Goal: Information Seeking & Learning: Check status

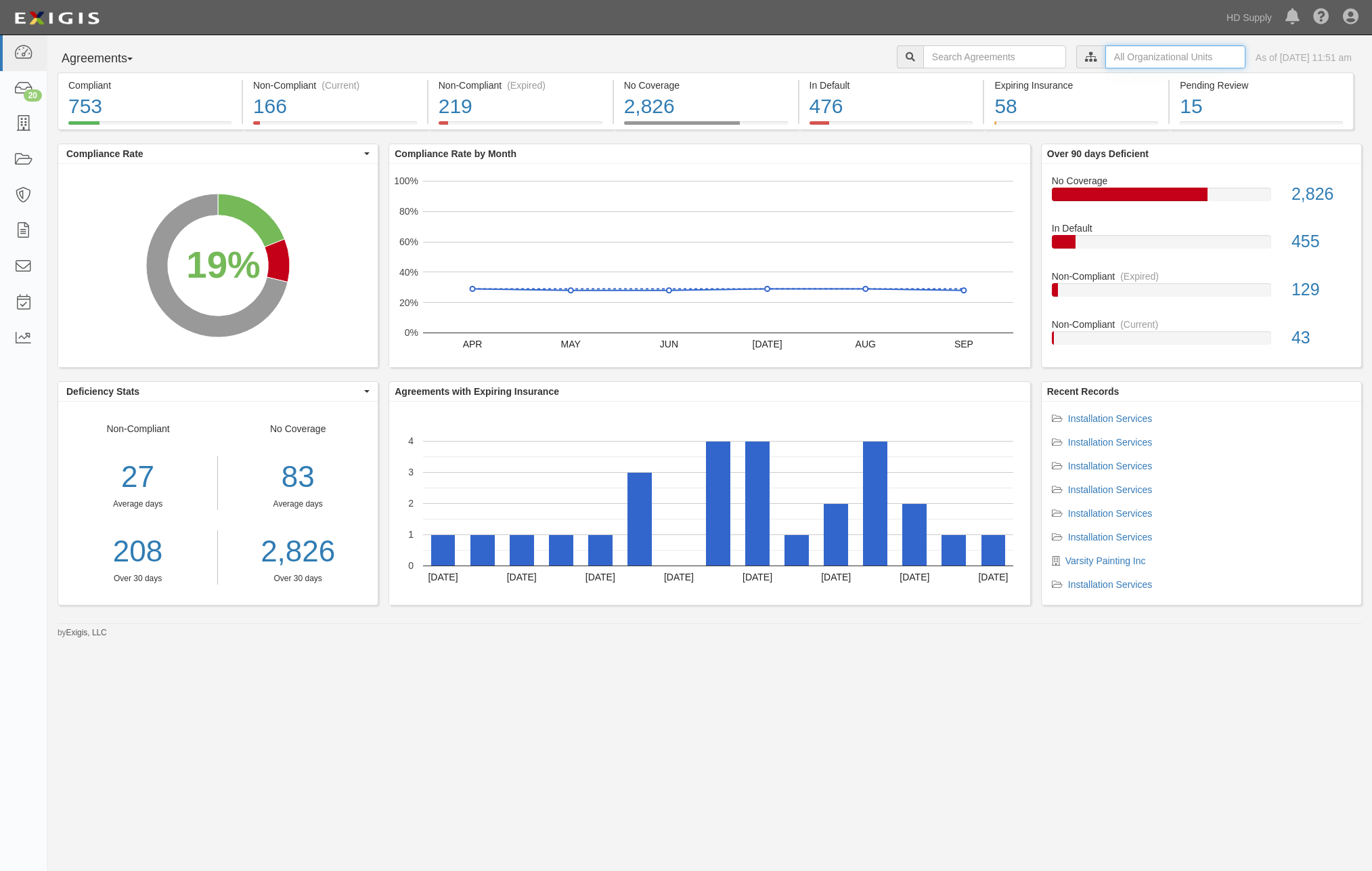
click at [1107, 54] on input "text" at bounding box center [1176, 57] width 140 height 23
click at [942, 53] on input "text" at bounding box center [995, 57] width 143 height 23
type input "aex"
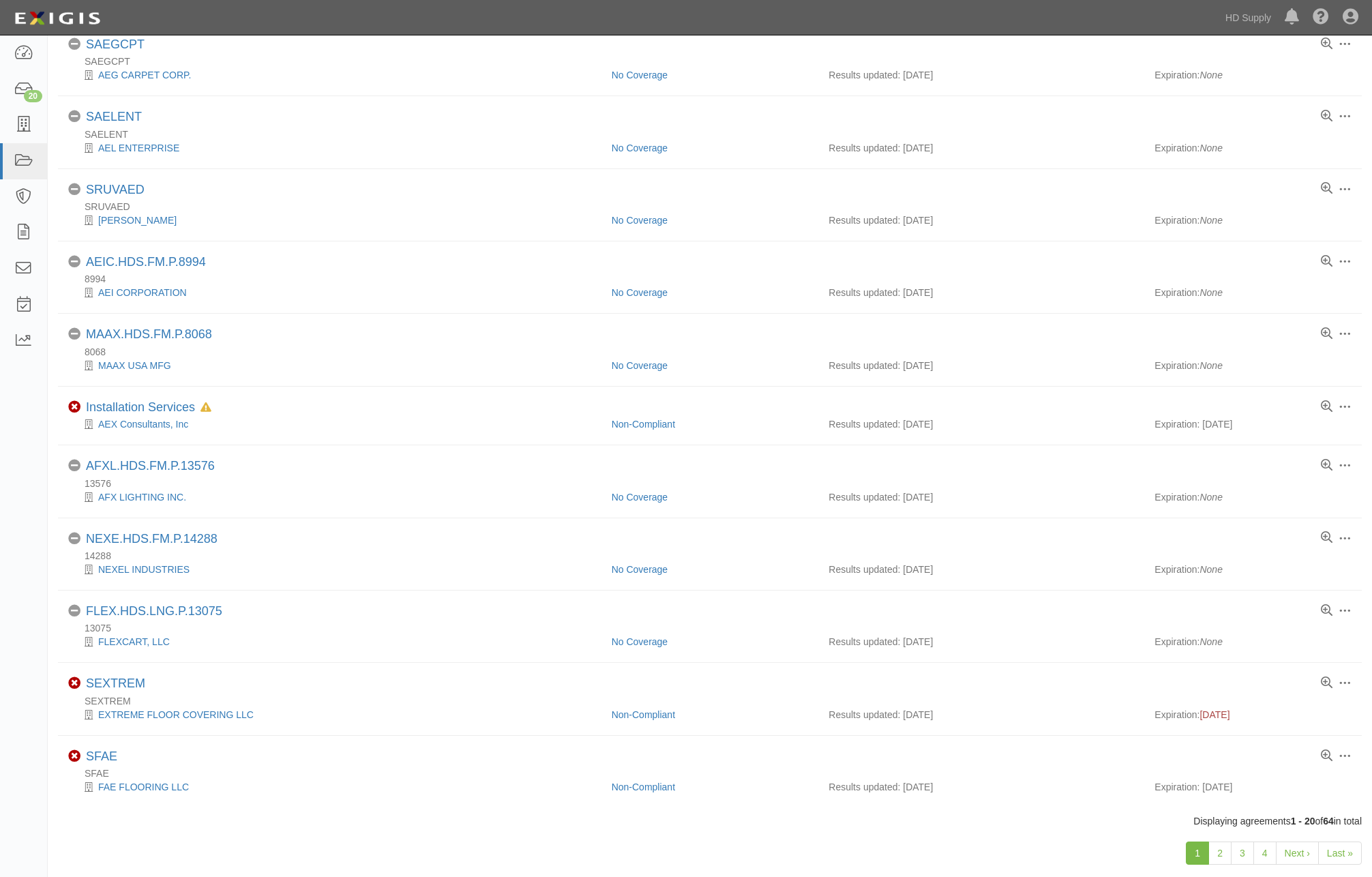
scroll to position [745, 0]
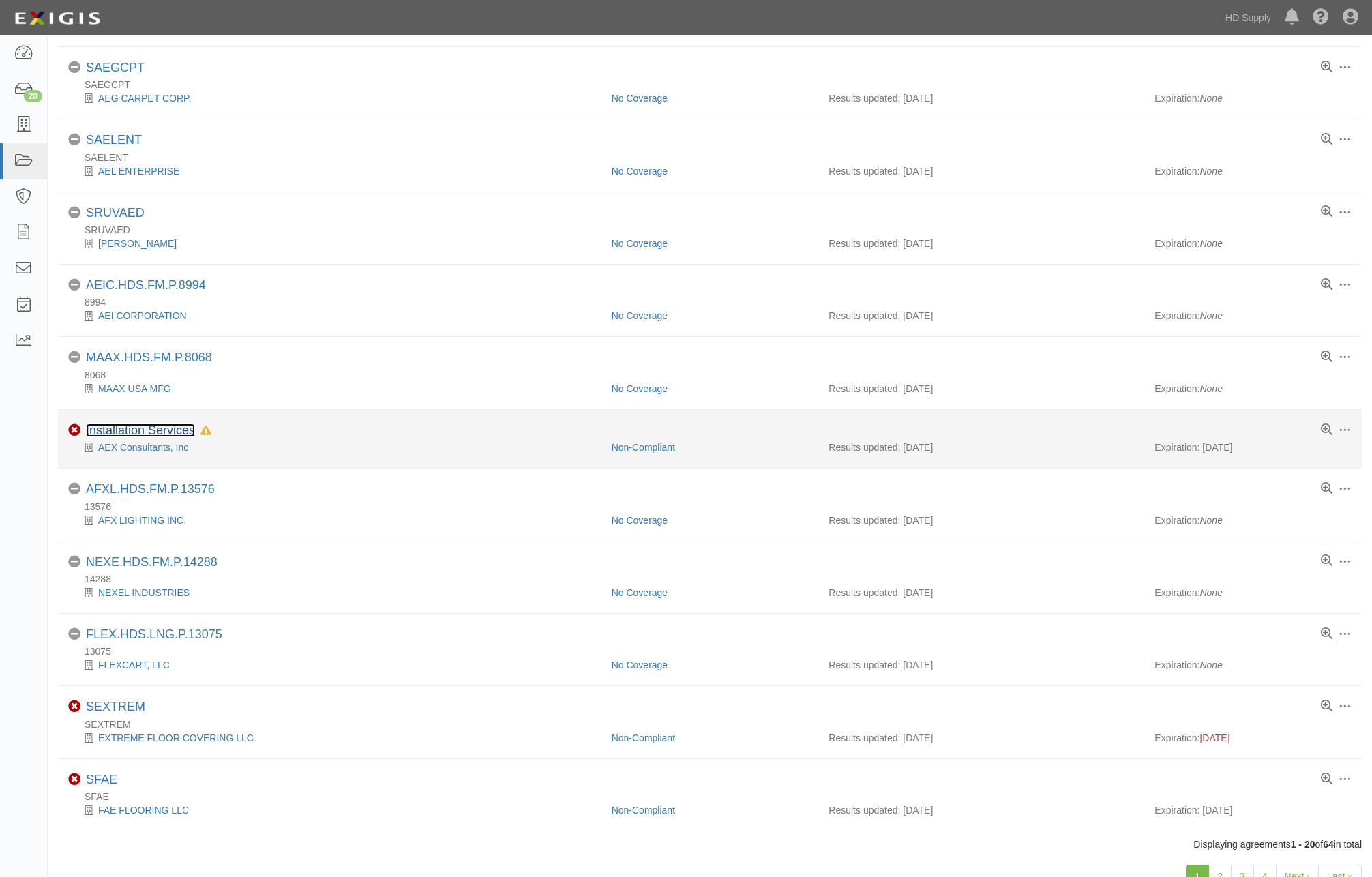
click at [149, 427] on link "Installation Services" at bounding box center [140, 430] width 109 height 14
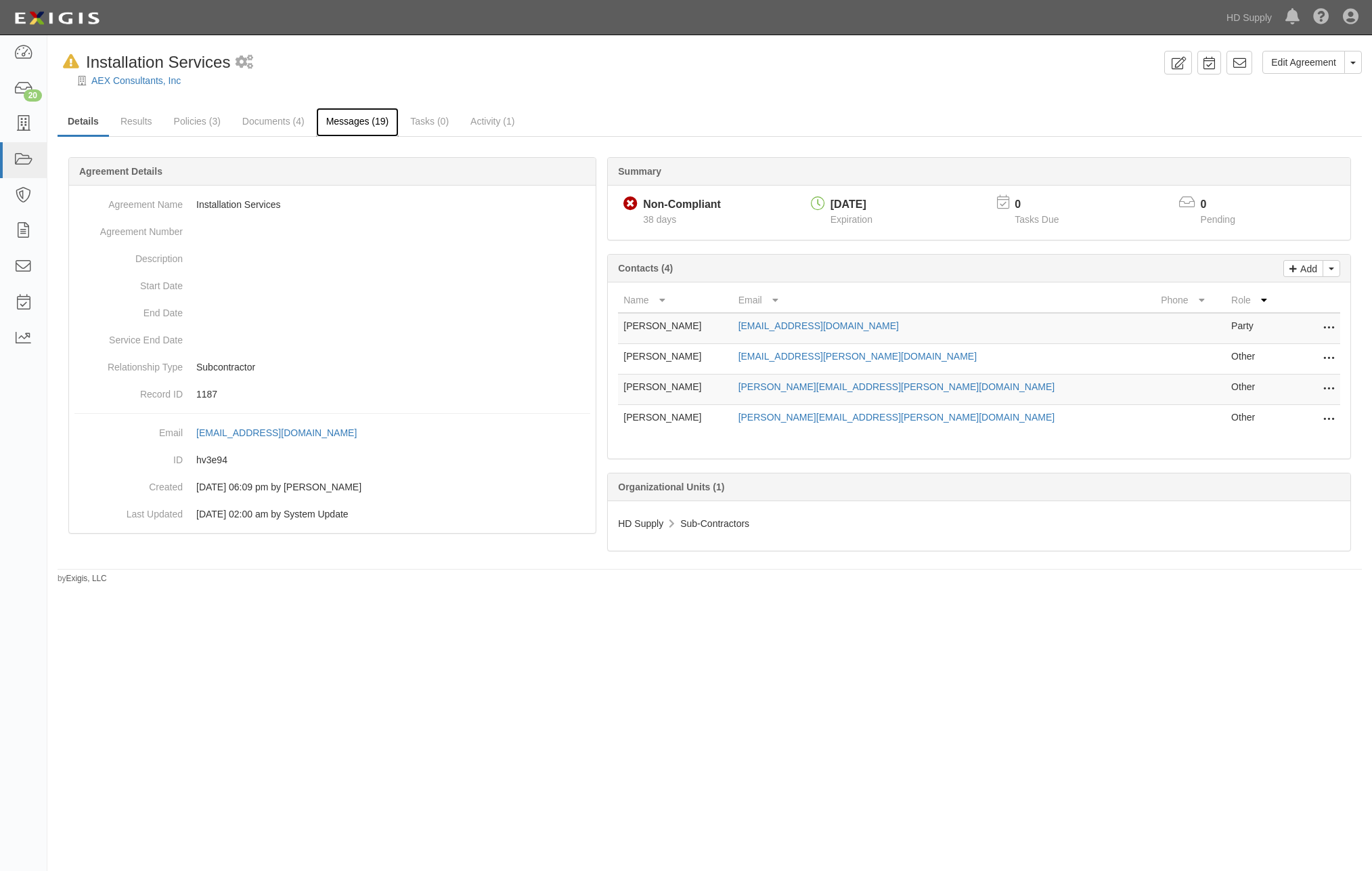
click at [350, 118] on link "Messages (19)" at bounding box center [358, 123] width 83 height 29
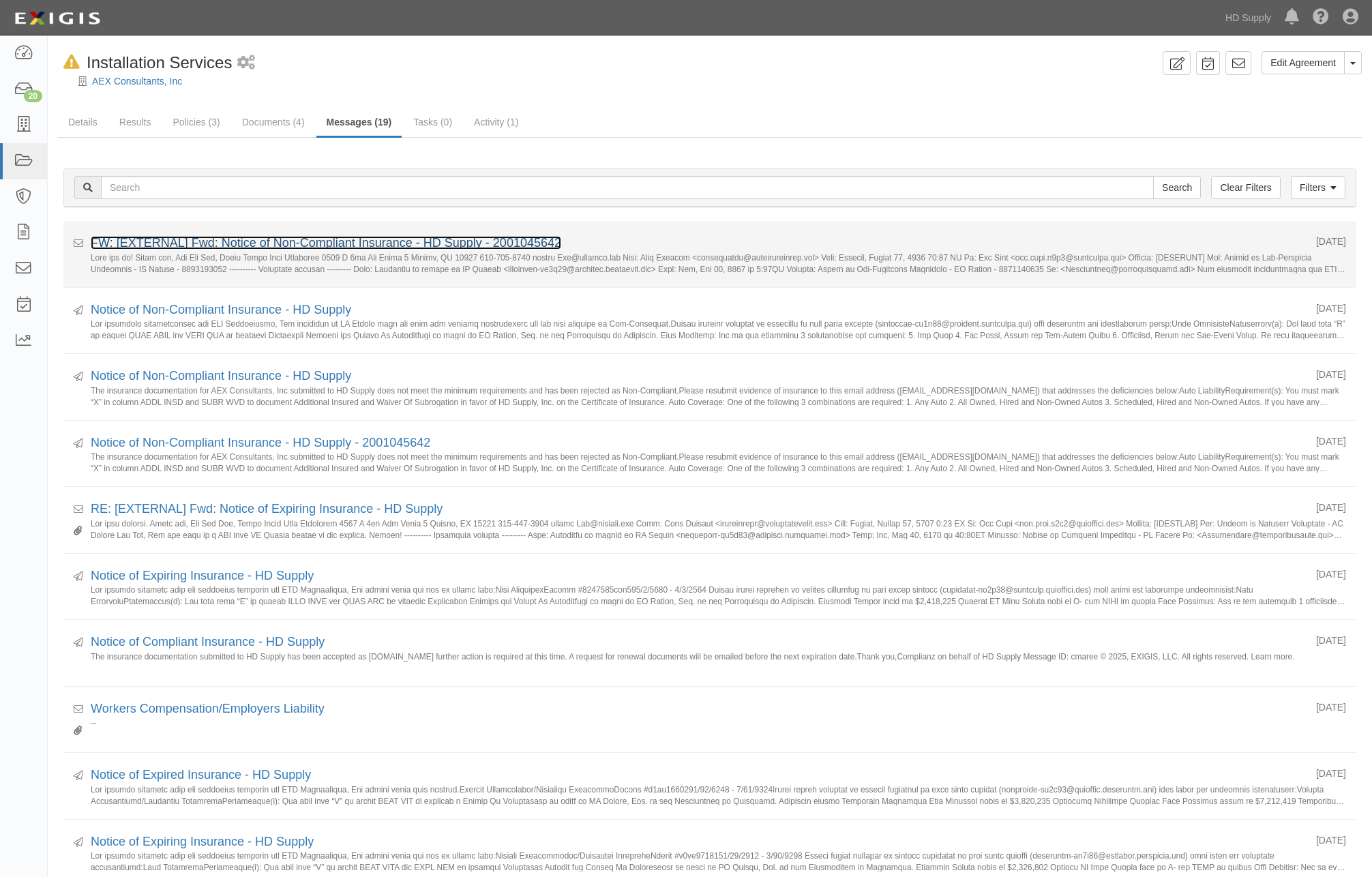
click at [286, 242] on link "FW: [EXTERNAL] Fwd: Notice of Non-Compliant Insurance - HD Supply - 2001045642" at bounding box center [326, 243] width 470 height 14
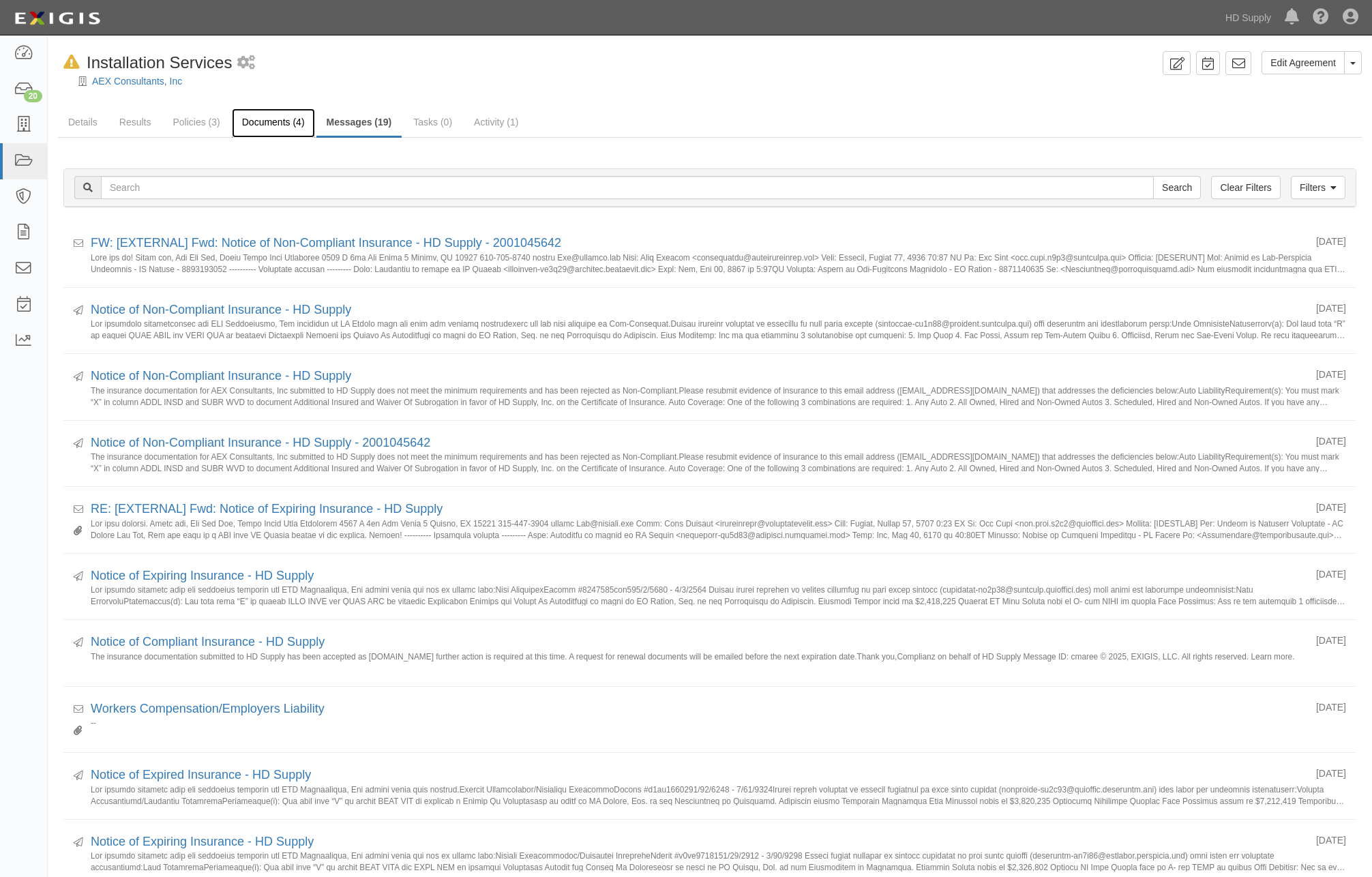
click at [264, 117] on link "Documents (4)" at bounding box center [273, 123] width 83 height 30
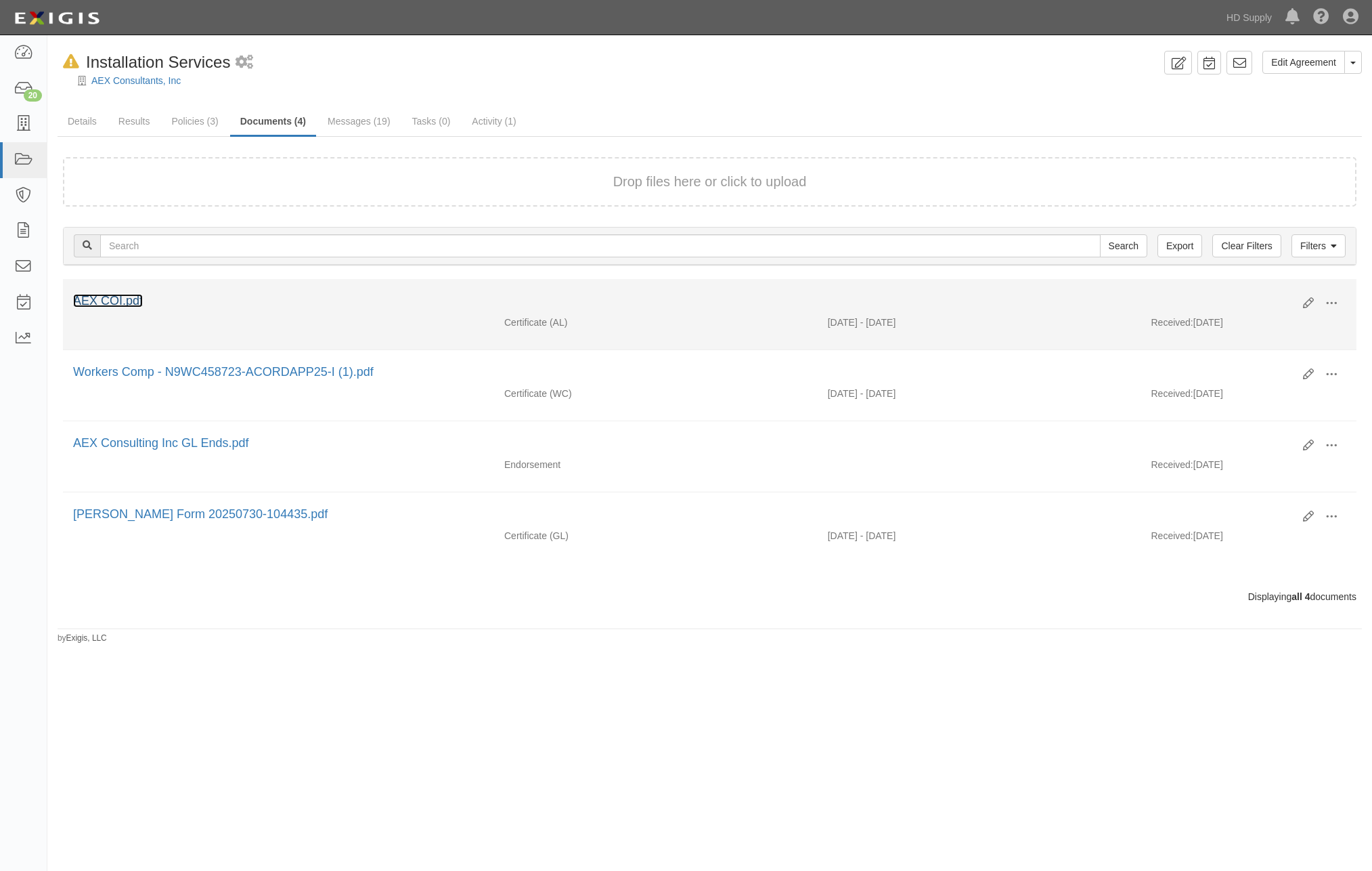
click at [126, 303] on link "AEX COI.pdf" at bounding box center [108, 301] width 69 height 14
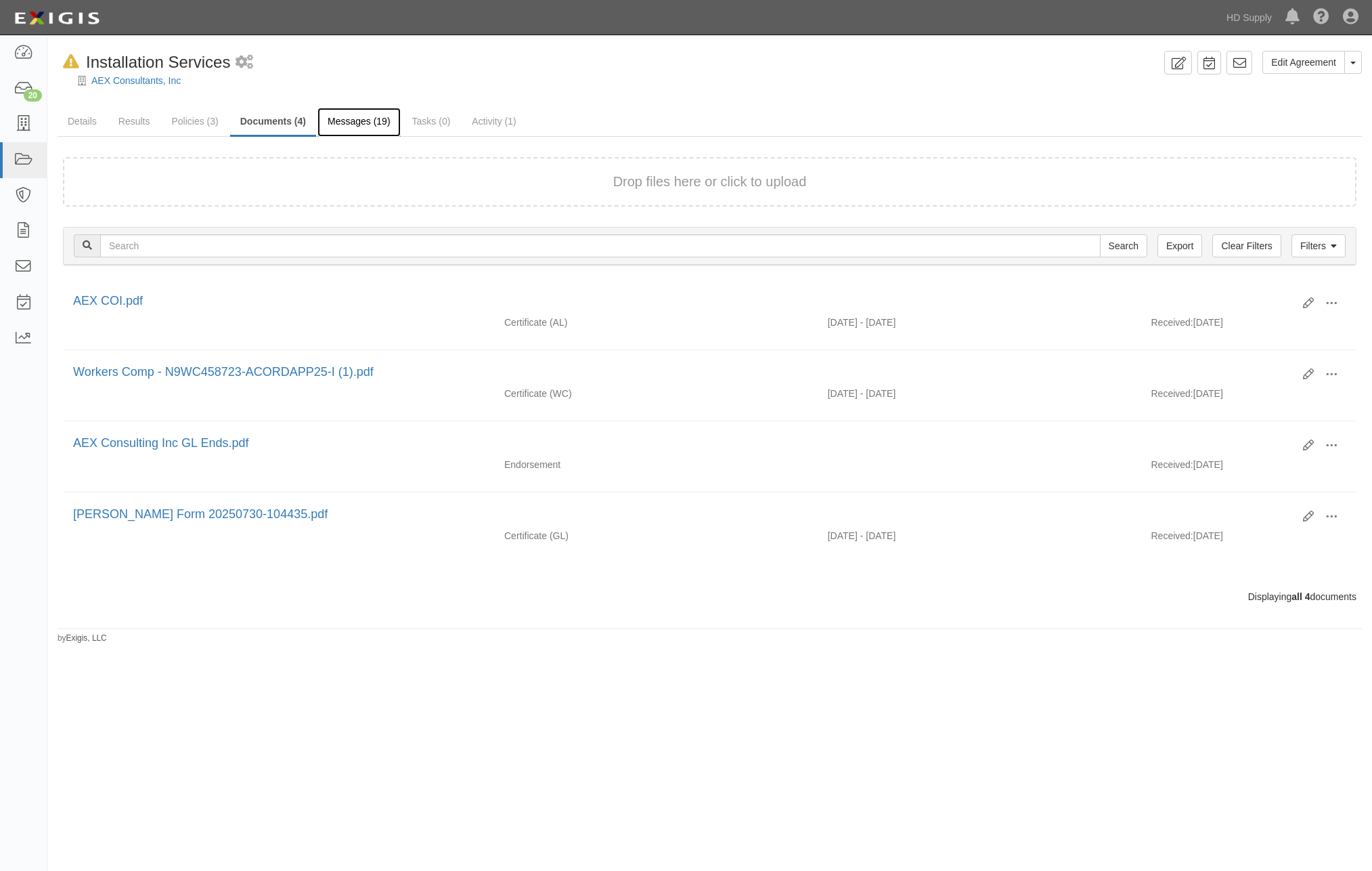
click at [343, 118] on link "Messages (19)" at bounding box center [359, 123] width 83 height 29
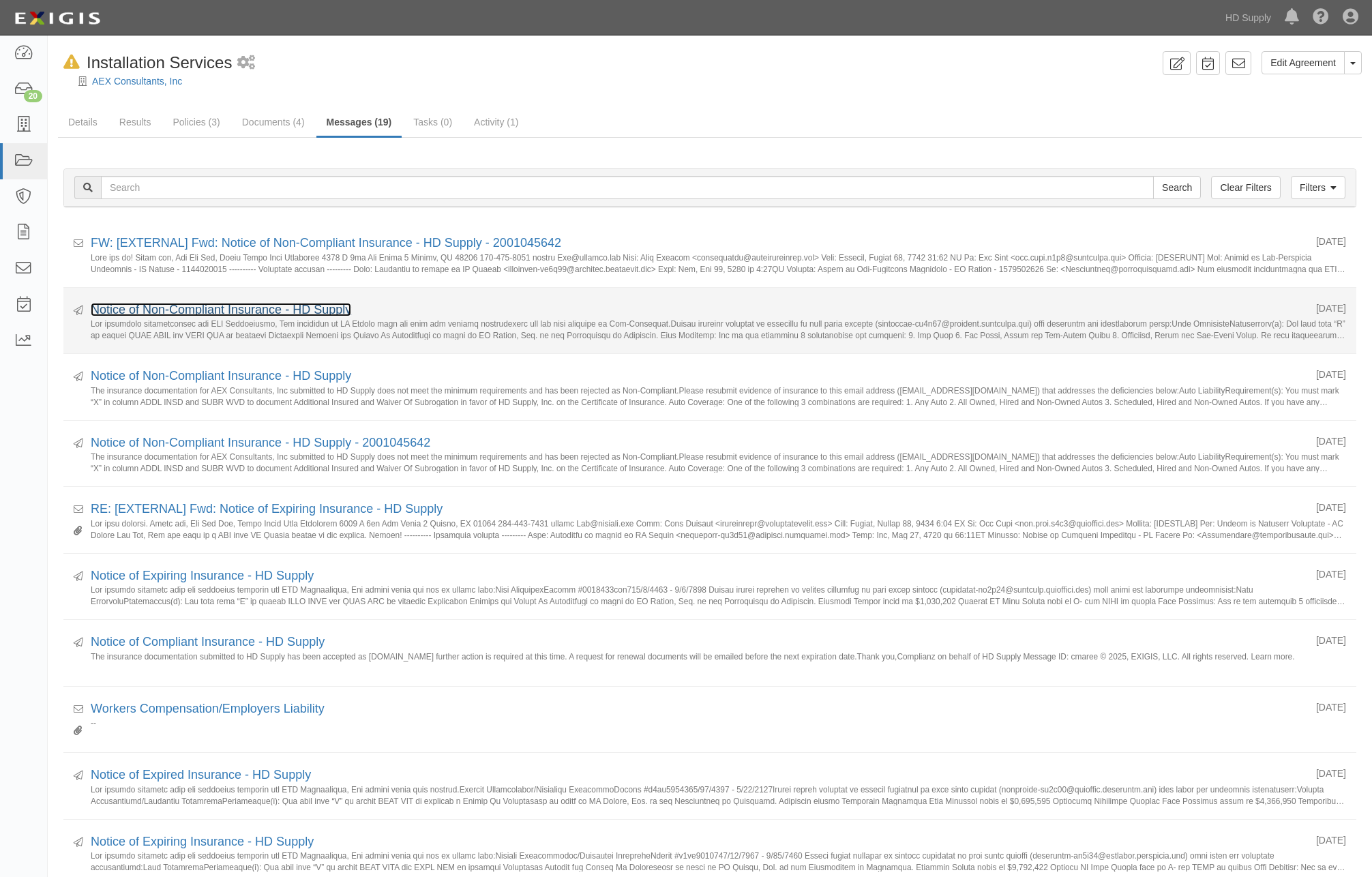
click at [253, 312] on link "Notice of Non-Compliant Insurance - HD Supply" at bounding box center [220, 309] width 261 height 14
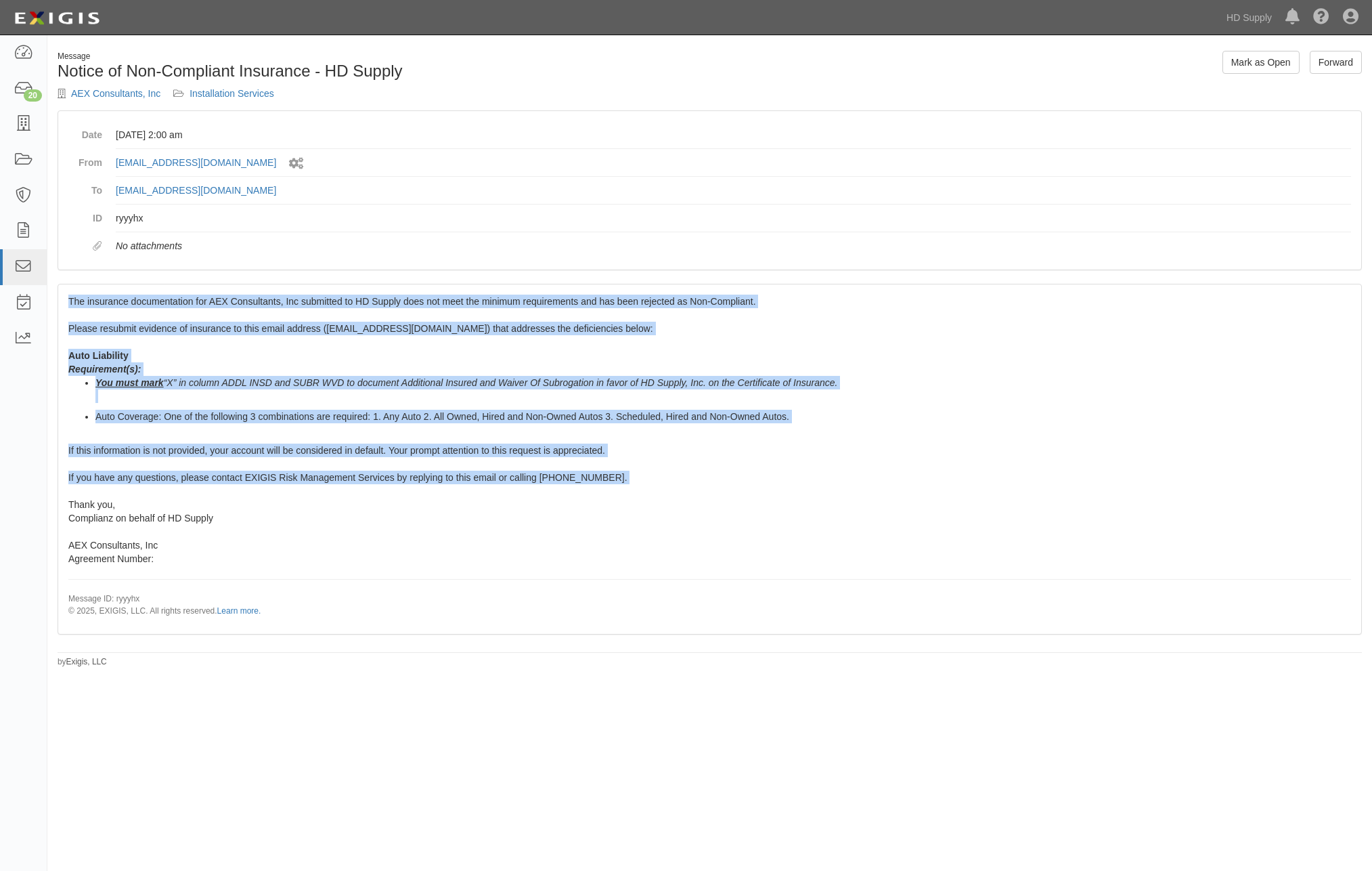
drag, startPoint x: 69, startPoint y: 298, endPoint x: 647, endPoint y: 493, distance: 610.0
click at [644, 493] on div "The insurance documentation for AEX Consultants, Inc submitted to HD Supply doe…" at bounding box center [710, 458] width 1303 height 349
copy span "The insurance documentation for AEX Consultants, Inc submitted to HD Supply doe…"
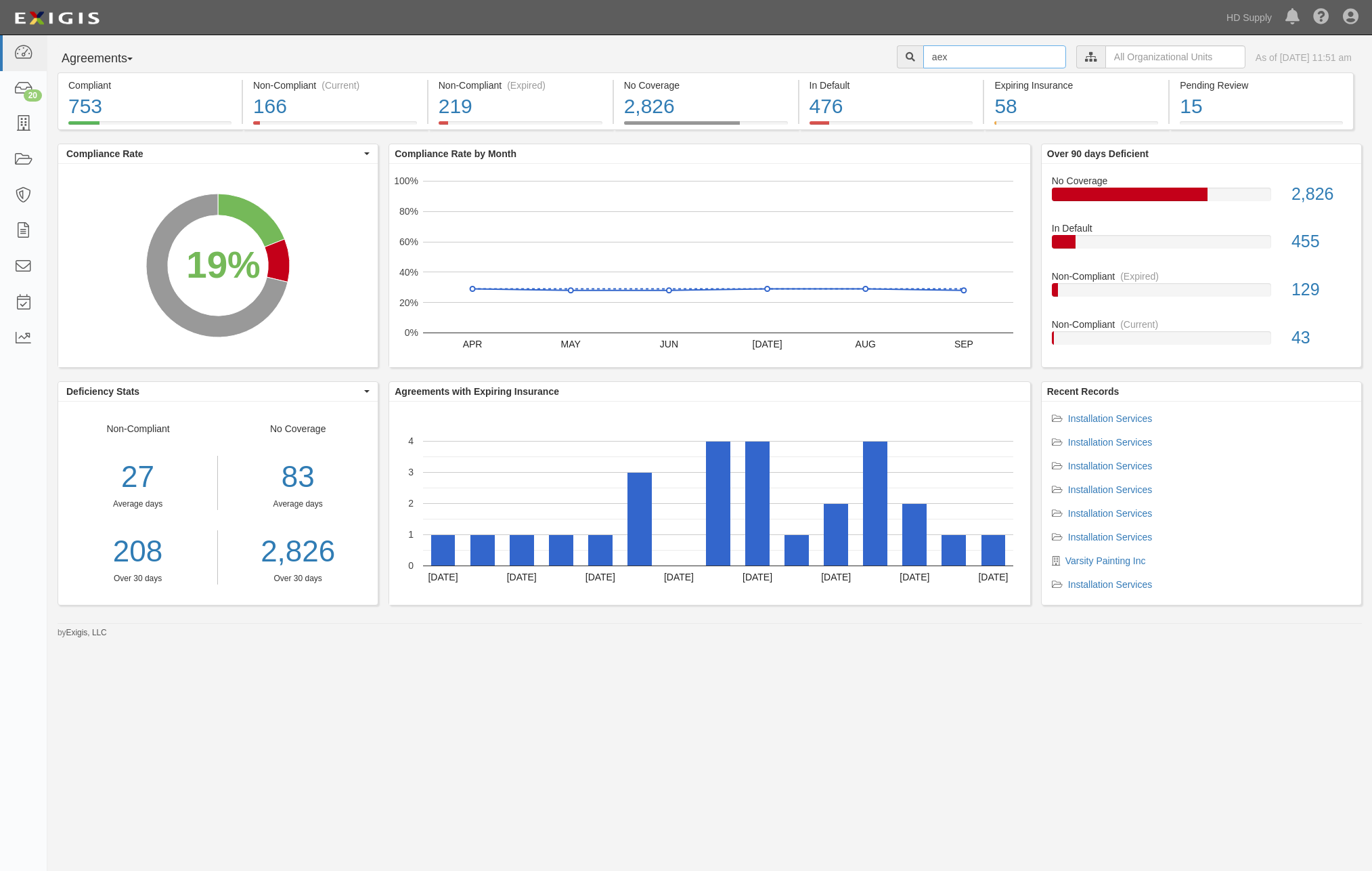
drag, startPoint x: 926, startPoint y: 60, endPoint x: 884, endPoint y: 70, distance: 43.2
click at [897, 70] on div "aex HD Supply Suppliers HD Pro-Interline HD Suppliers Sub-Contractors Redi Carp…" at bounding box center [1134, 59] width 475 height 26
type input "Big Rock"
